Goal: Check status: Check status

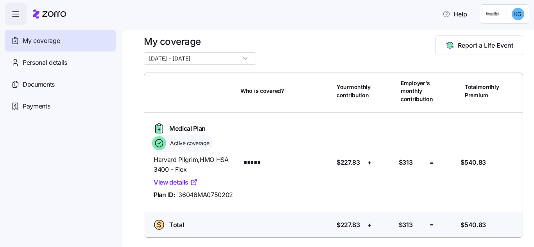
scroll to position [20, 0]
click at [168, 178] on link "View details" at bounding box center [176, 183] width 44 height 10
click at [172, 178] on link "View details" at bounding box center [176, 183] width 44 height 10
